Goal: Task Accomplishment & Management: Use online tool/utility

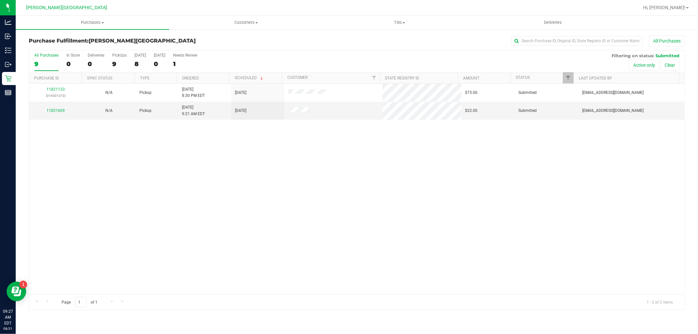
click at [154, 183] on div "11821133 (316301373) N/A Pickup [DATE] 8:30 PM EDT 8/21/2025 $75.00 Submitted […" at bounding box center [356, 189] width 655 height 210
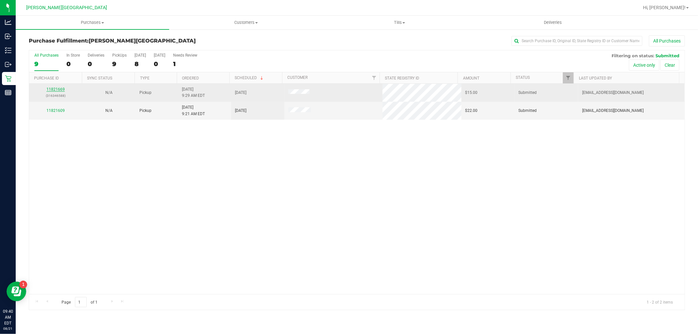
click at [59, 90] on link "11821669" at bounding box center [55, 89] width 18 height 5
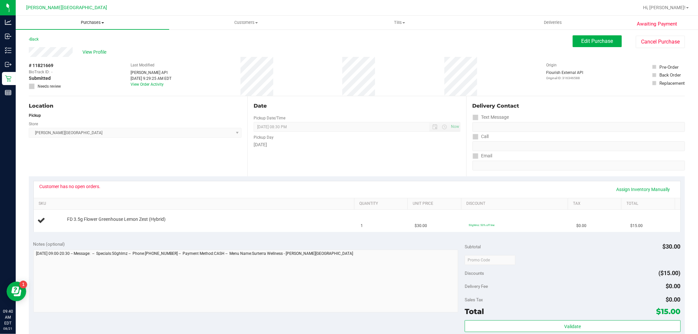
click at [98, 20] on span "Purchases" at bounding box center [92, 23] width 153 height 6
click at [41, 47] on span "Fulfillment" at bounding box center [36, 47] width 41 height 6
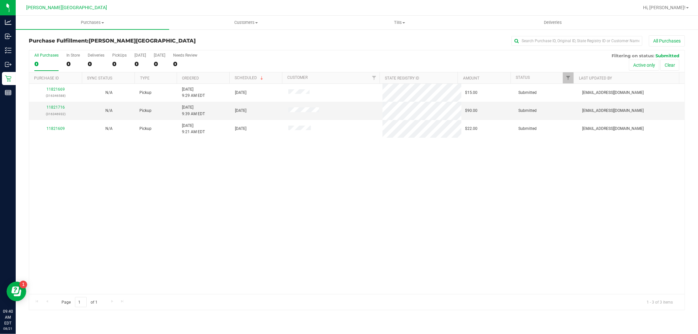
click at [232, 213] on div "11821669 (316346588) N/A Pickup [DATE] 9:29 AM EDT 8/21/2025 $15.00 Submitted […" at bounding box center [356, 189] width 655 height 210
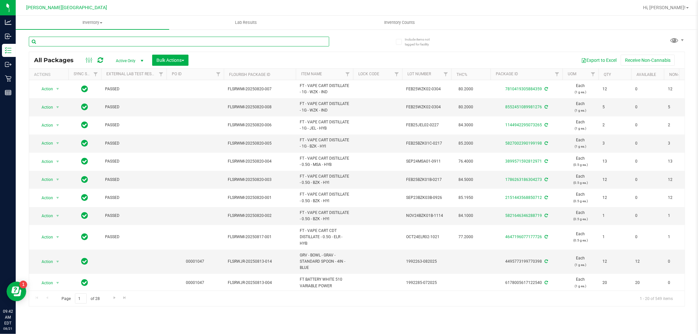
click at [83, 39] on input "text" at bounding box center [179, 42] width 300 height 10
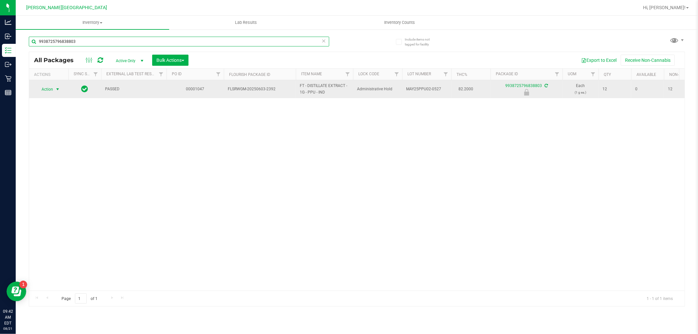
type input "9938725796838803"
click at [52, 86] on span "Action" at bounding box center [45, 89] width 18 height 9
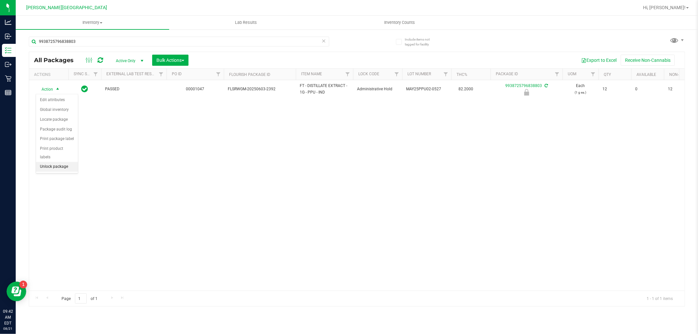
click at [55, 171] on li "Unlock package" at bounding box center [57, 167] width 42 height 10
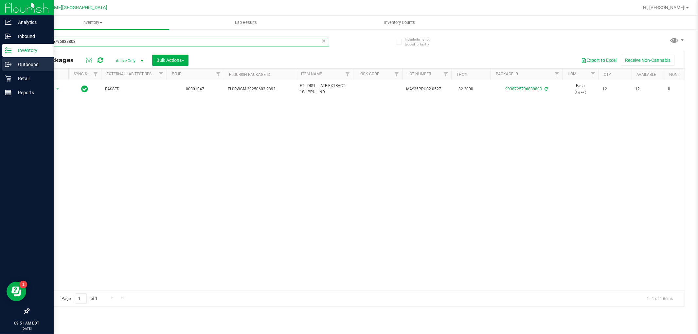
drag, startPoint x: 89, startPoint y: 41, endPoint x: 10, endPoint y: 69, distance: 83.5
click at [10, 69] on div "Analytics Inbound Inventory Outbound Retail Reports 09:51 AM EDT 08/21/2025 08/…" at bounding box center [349, 167] width 698 height 334
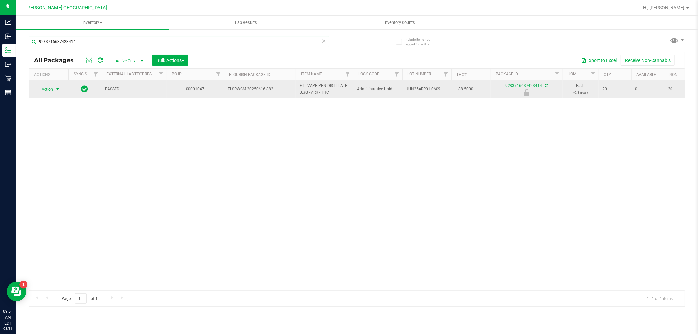
type input "9283716637423414"
click at [51, 86] on span "Action" at bounding box center [45, 89] width 18 height 9
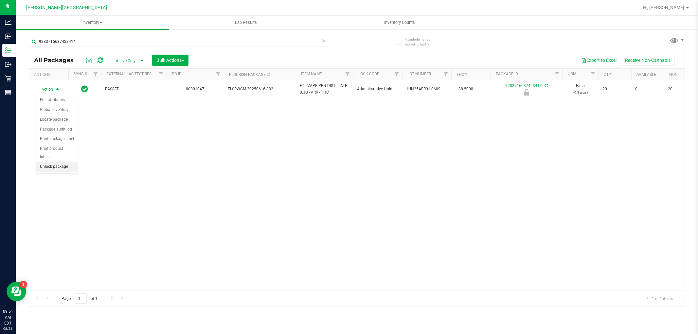
click at [52, 169] on li "Unlock package" at bounding box center [57, 167] width 42 height 10
